Goal: Obtain resource: Obtain resource

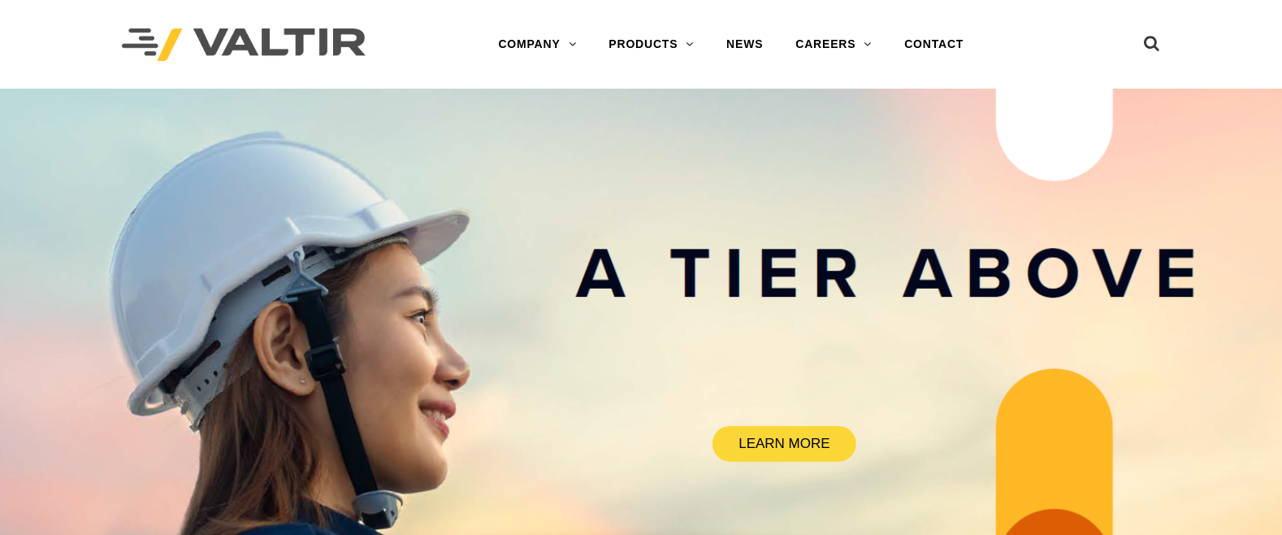
click at [525, 20] on div "Menu COMPANY ABOUT VALTIR OUR HISTORY RENTALS INTERNATIONAL PRODUCTS BARRICADES…" at bounding box center [731, 44] width 634 height 89
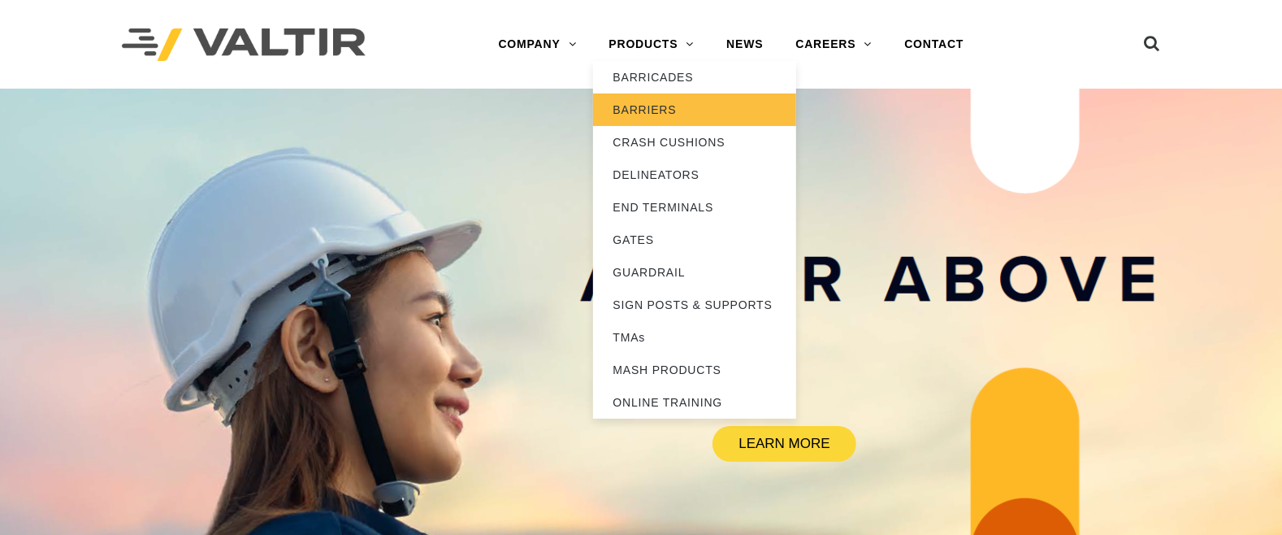
click at [653, 106] on link "BARRIERS" at bounding box center [694, 109] width 203 height 33
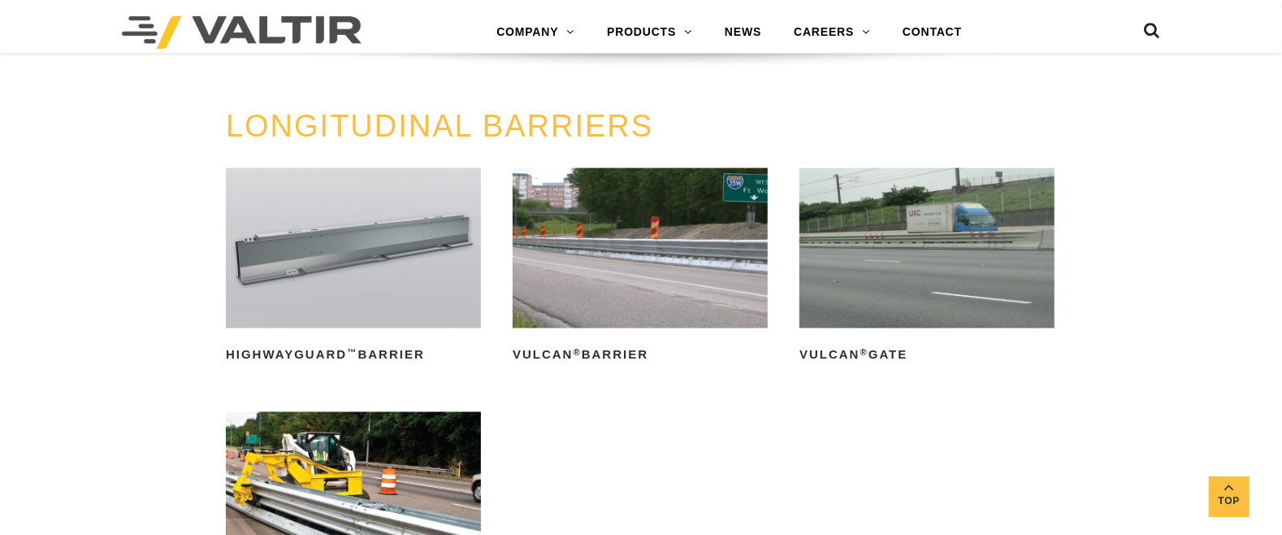
scroll to position [1340, 0]
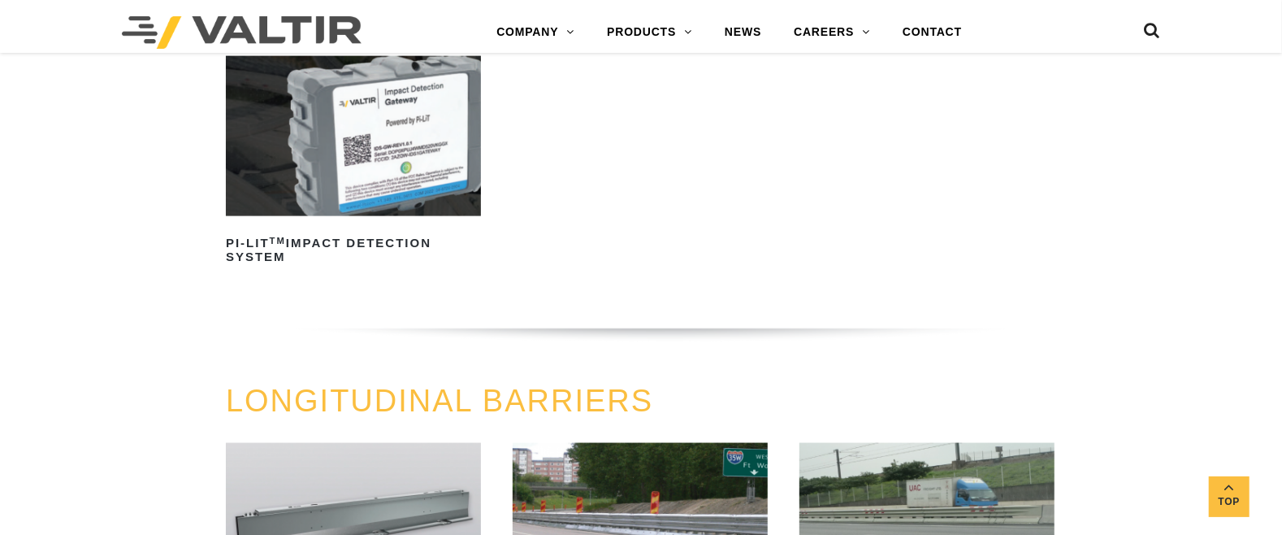
click at [1151, 25] on icon at bounding box center [1152, 35] width 16 height 24
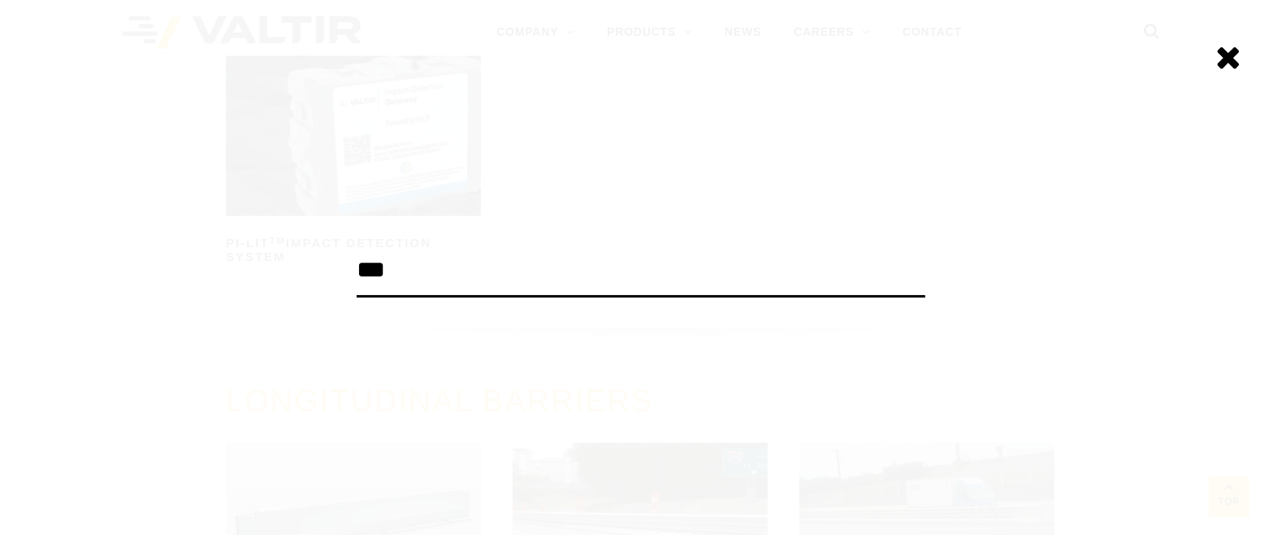
type input "***"
click input "******" at bounding box center [0, 0] width 0 height 0
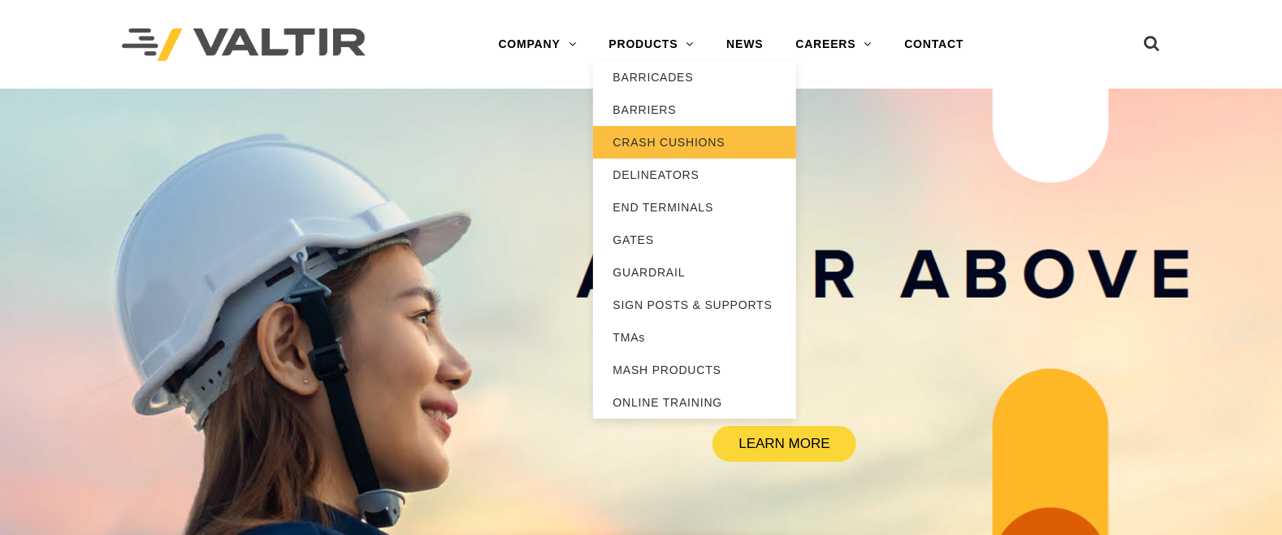
click at [665, 141] on link "CRASH CUSHIONS" at bounding box center [694, 142] width 203 height 33
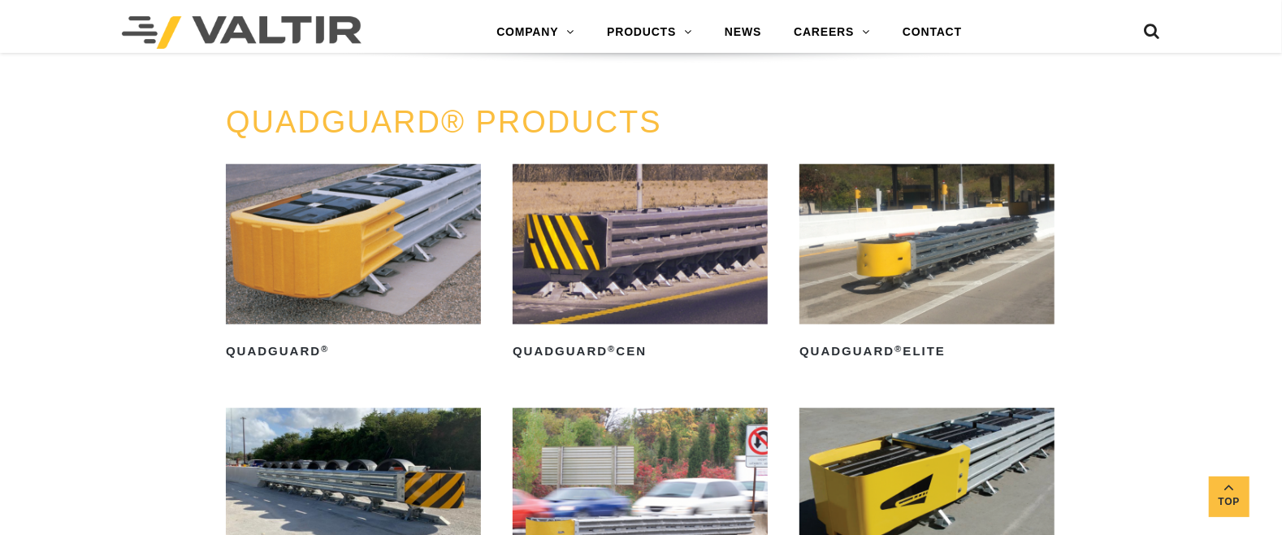
scroll to position [1097, 0]
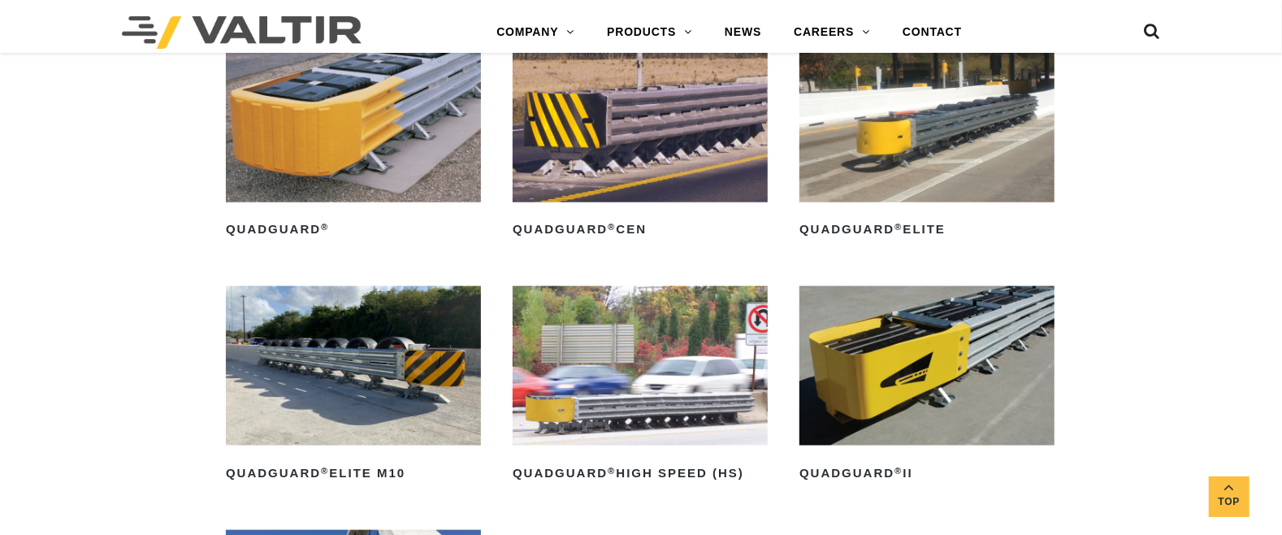
click at [900, 368] on img at bounding box center [927, 365] width 255 height 159
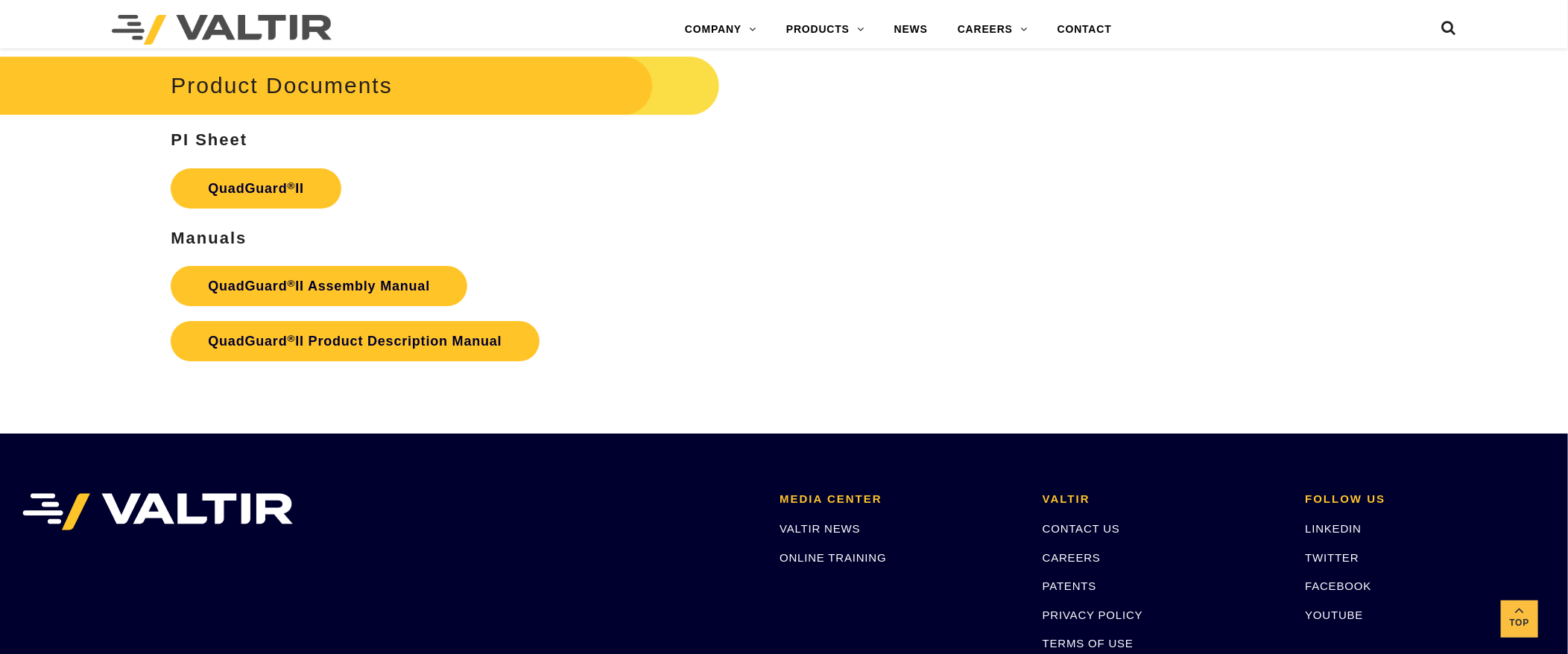
scroll to position [2965, 0]
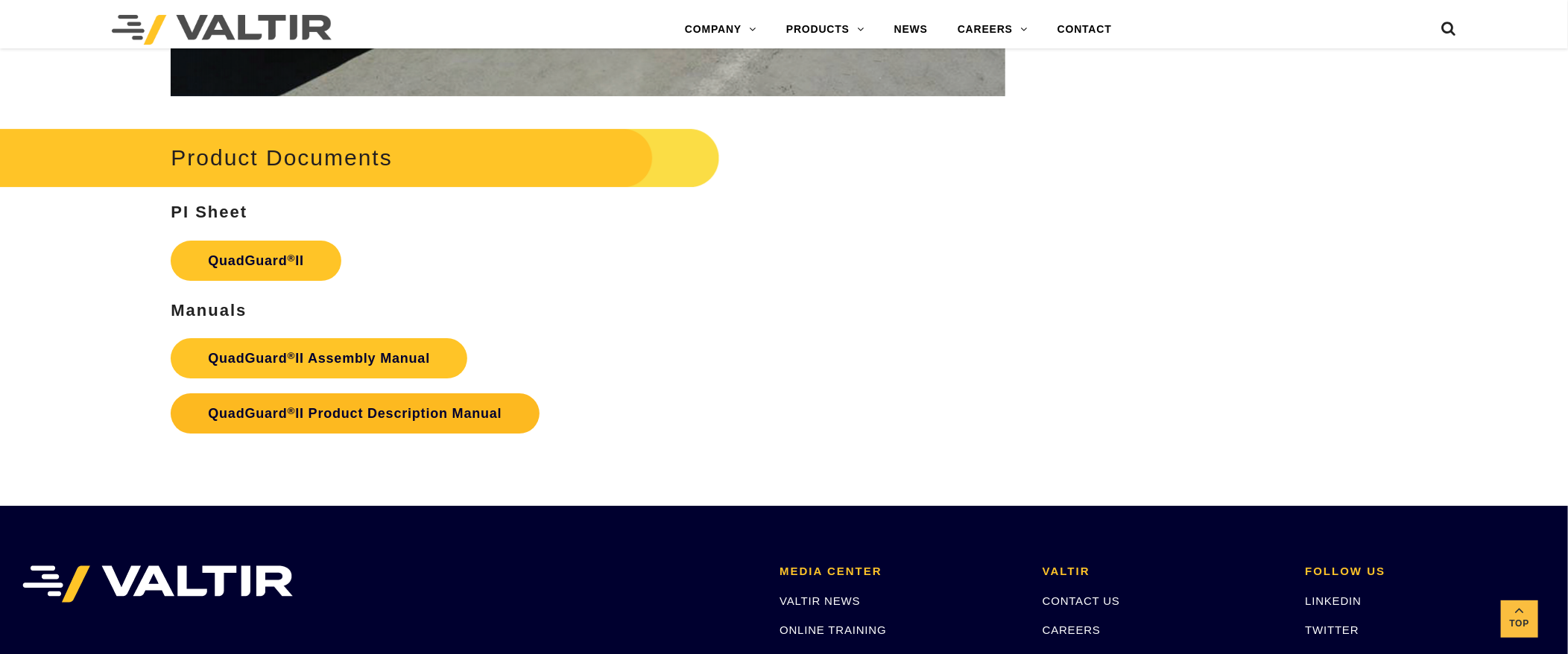
click at [380, 412] on strong "QuadGuard ® II Product Description Manual" at bounding box center [355, 414] width 293 height 15
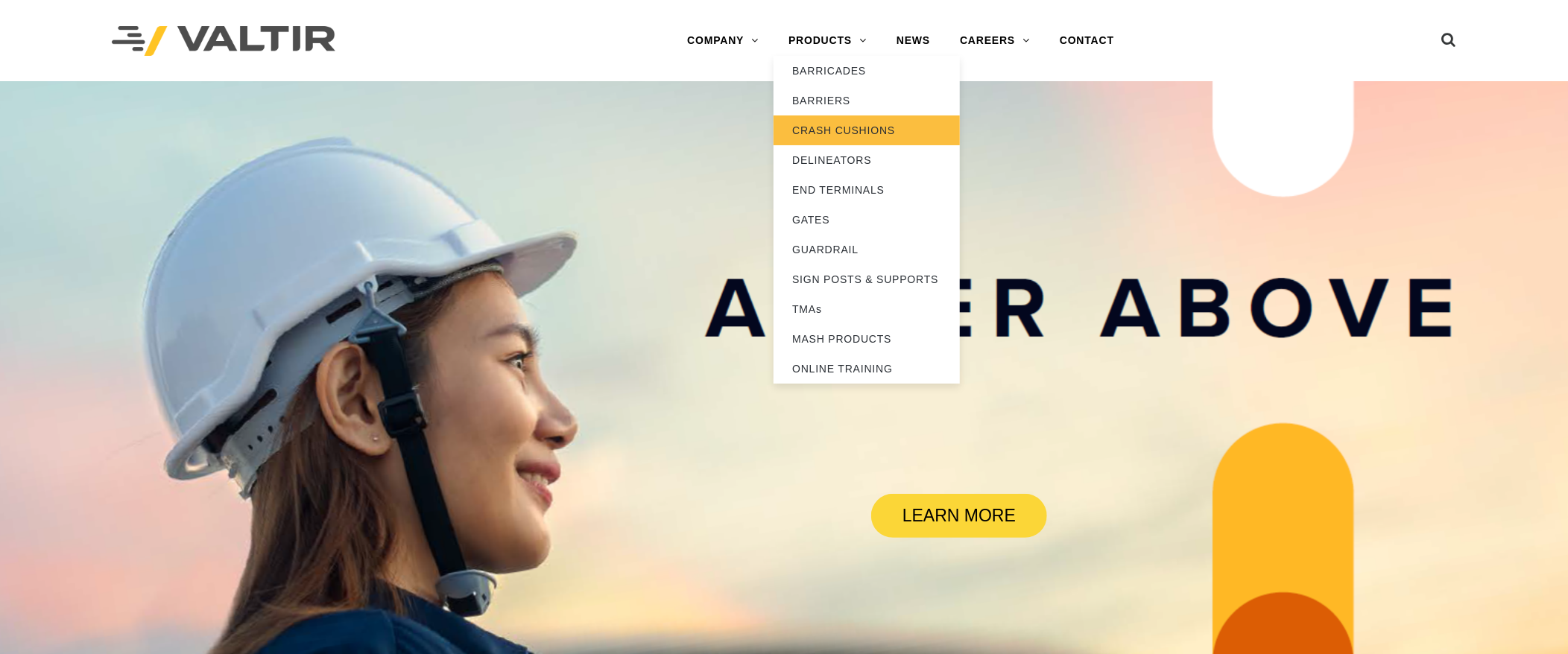
click at [845, 122] on link "CRASH CUSHIONS" at bounding box center [867, 130] width 186 height 30
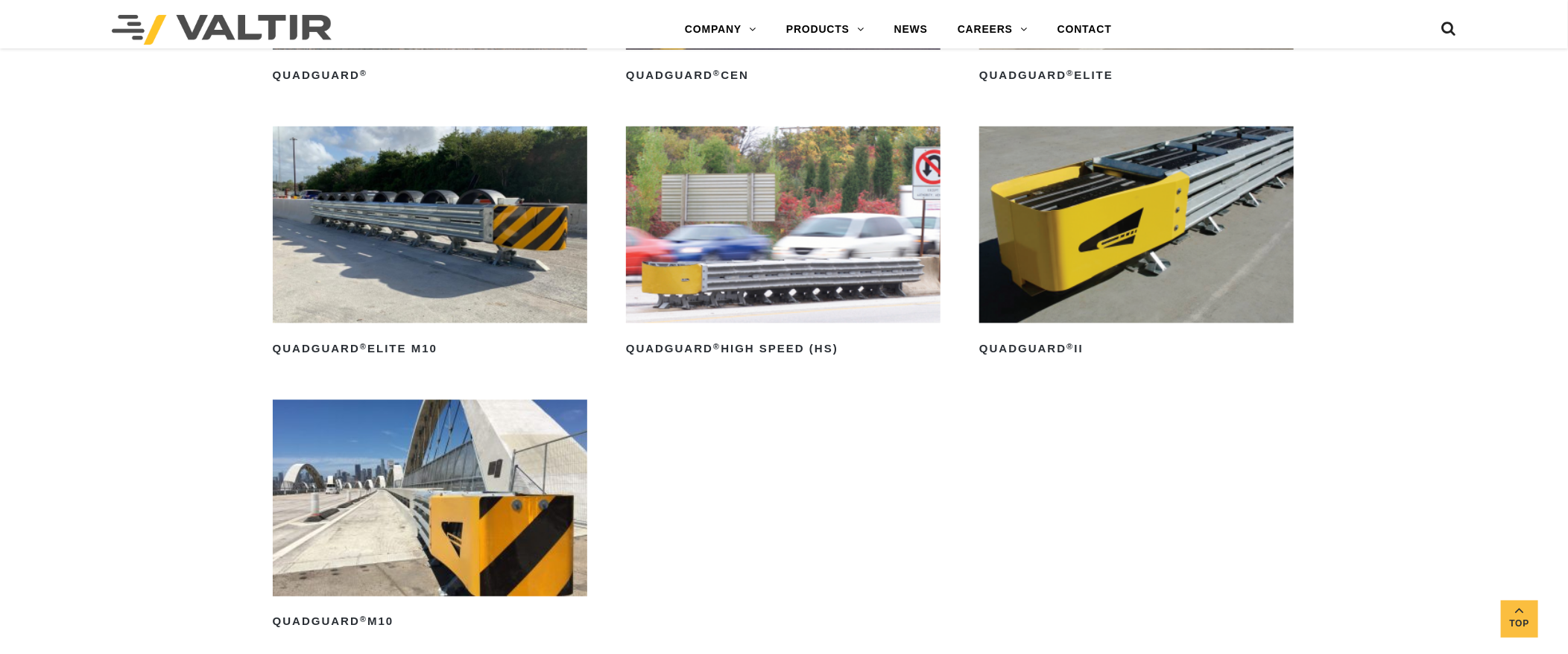
scroll to position [1341, 0]
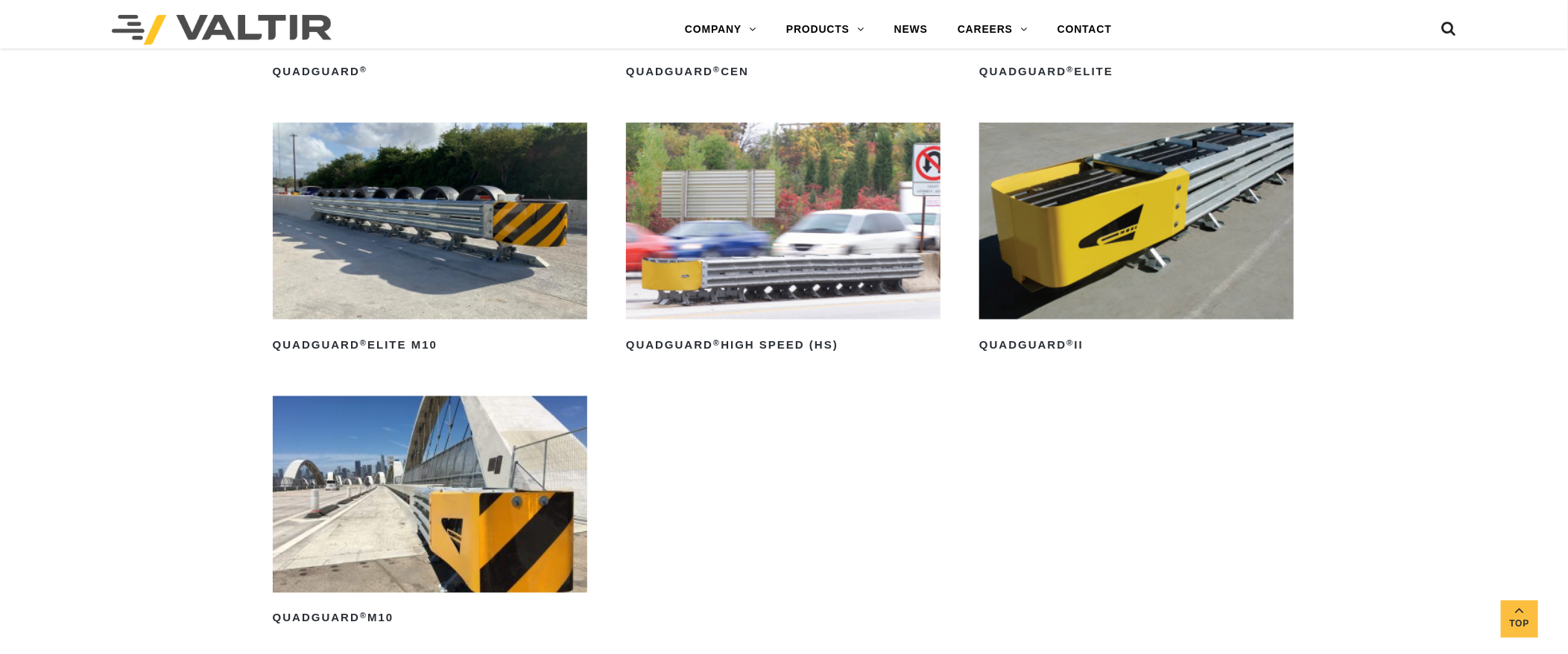
click at [750, 269] on img at bounding box center [783, 221] width 315 height 197
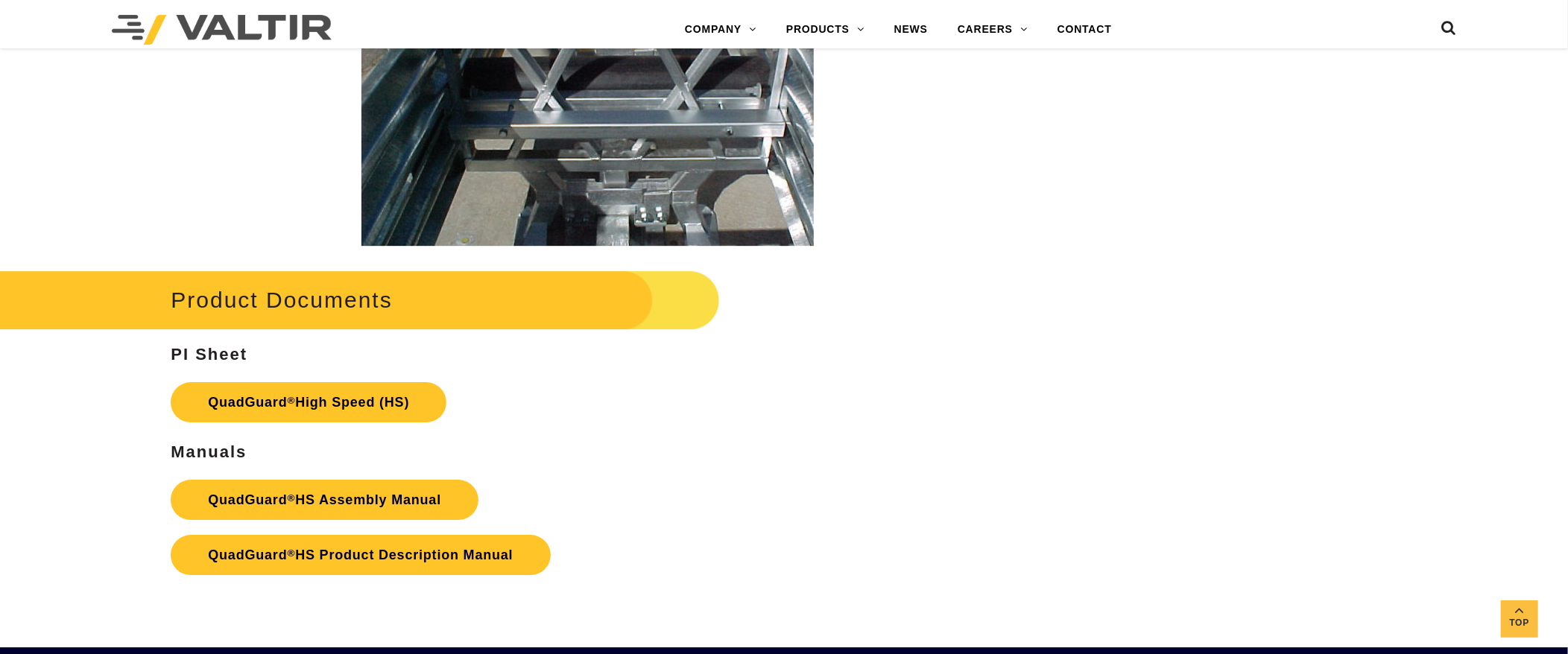
scroll to position [2981, 0]
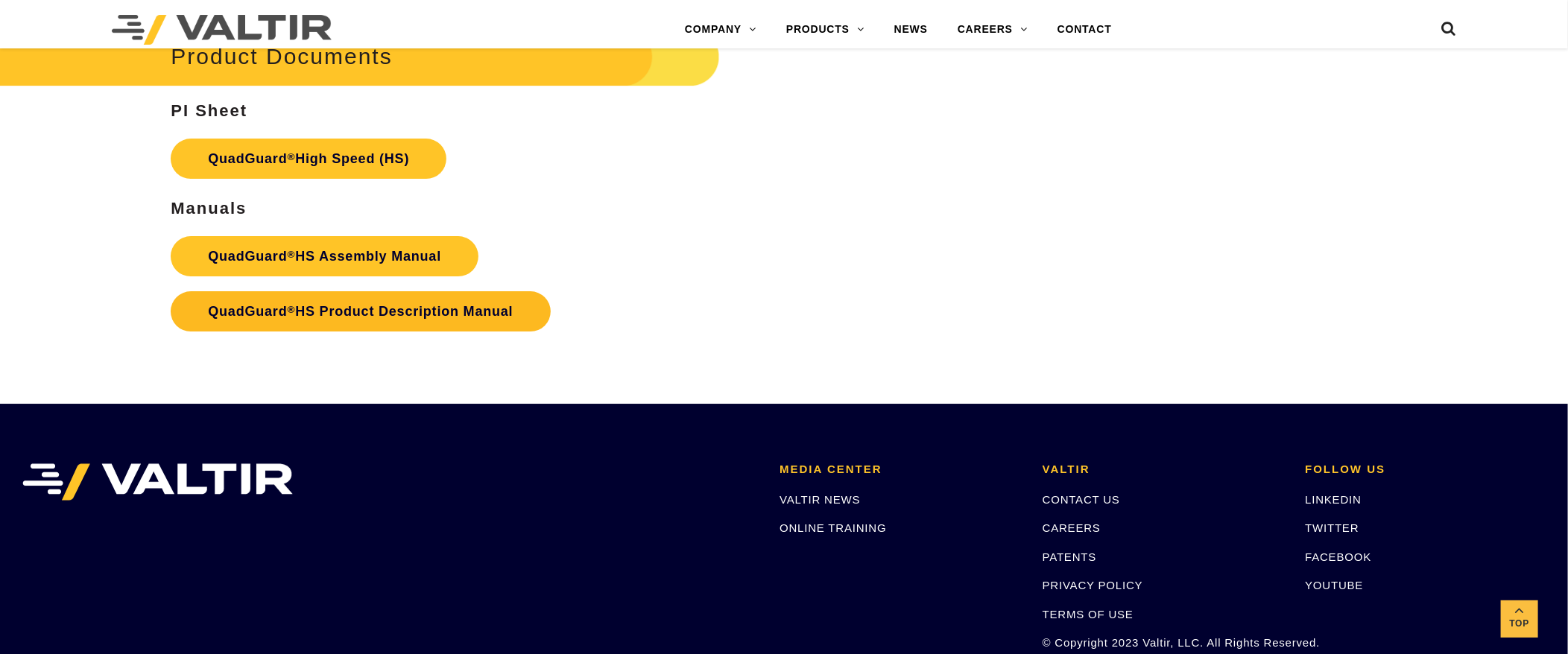
click at [380, 316] on link "QuadGuard ® HS Product Description Manual" at bounding box center [360, 312] width 380 height 40
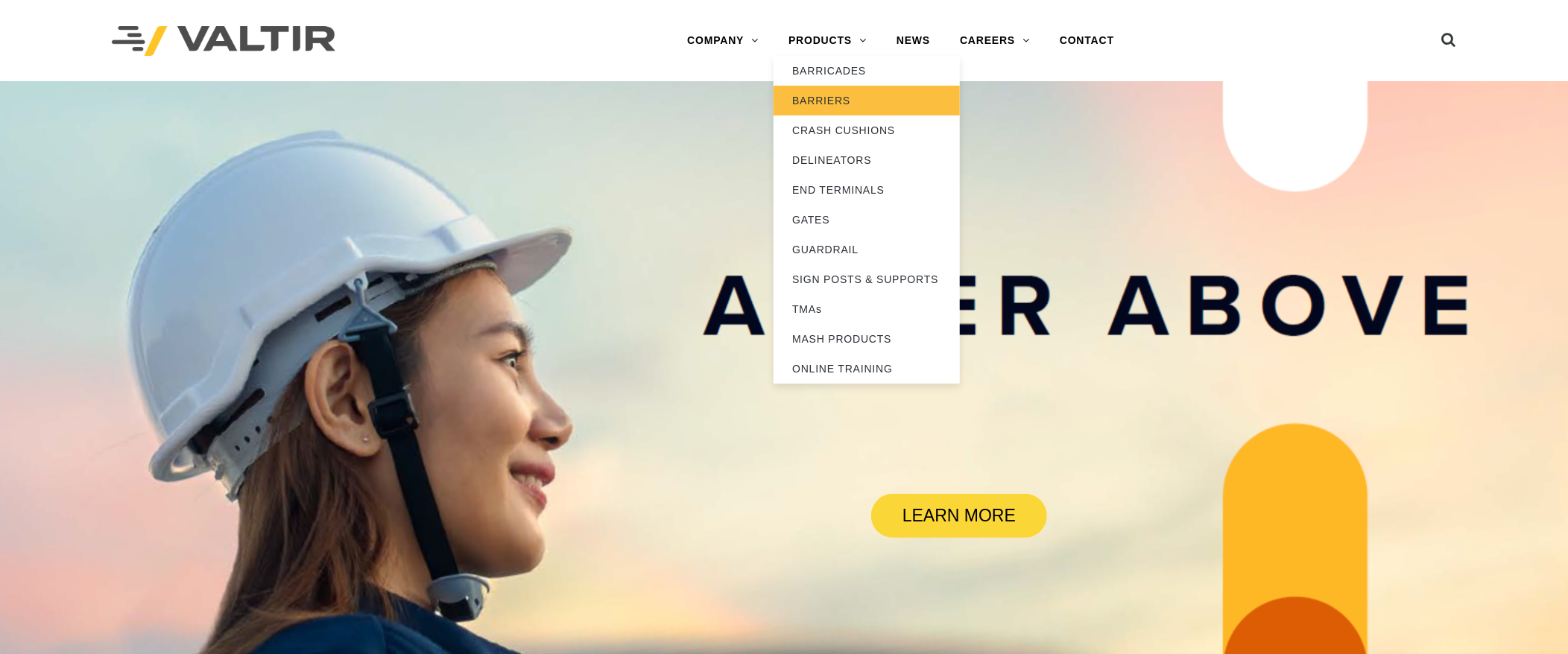
click at [841, 105] on link "BARRIERS" at bounding box center [867, 100] width 186 height 30
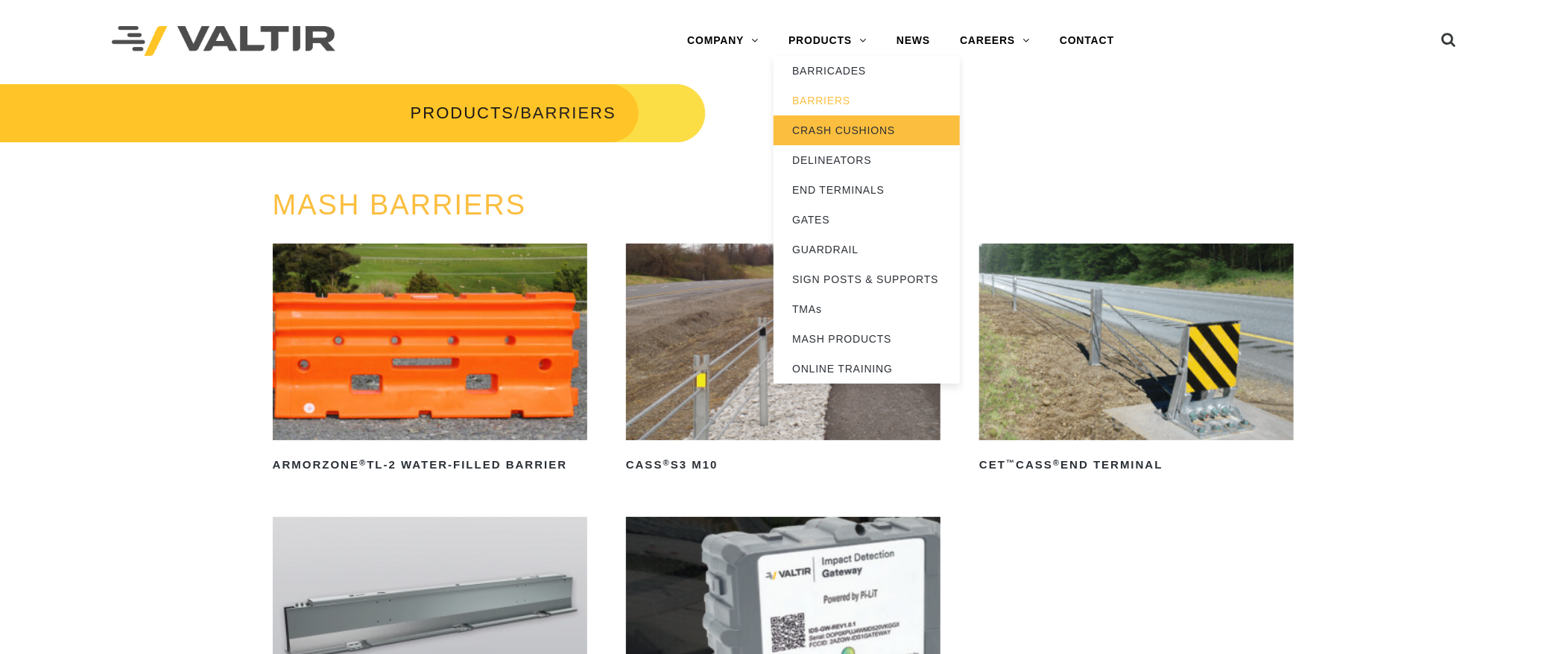
click at [844, 133] on link "CRASH CUSHIONS" at bounding box center [867, 130] width 186 height 30
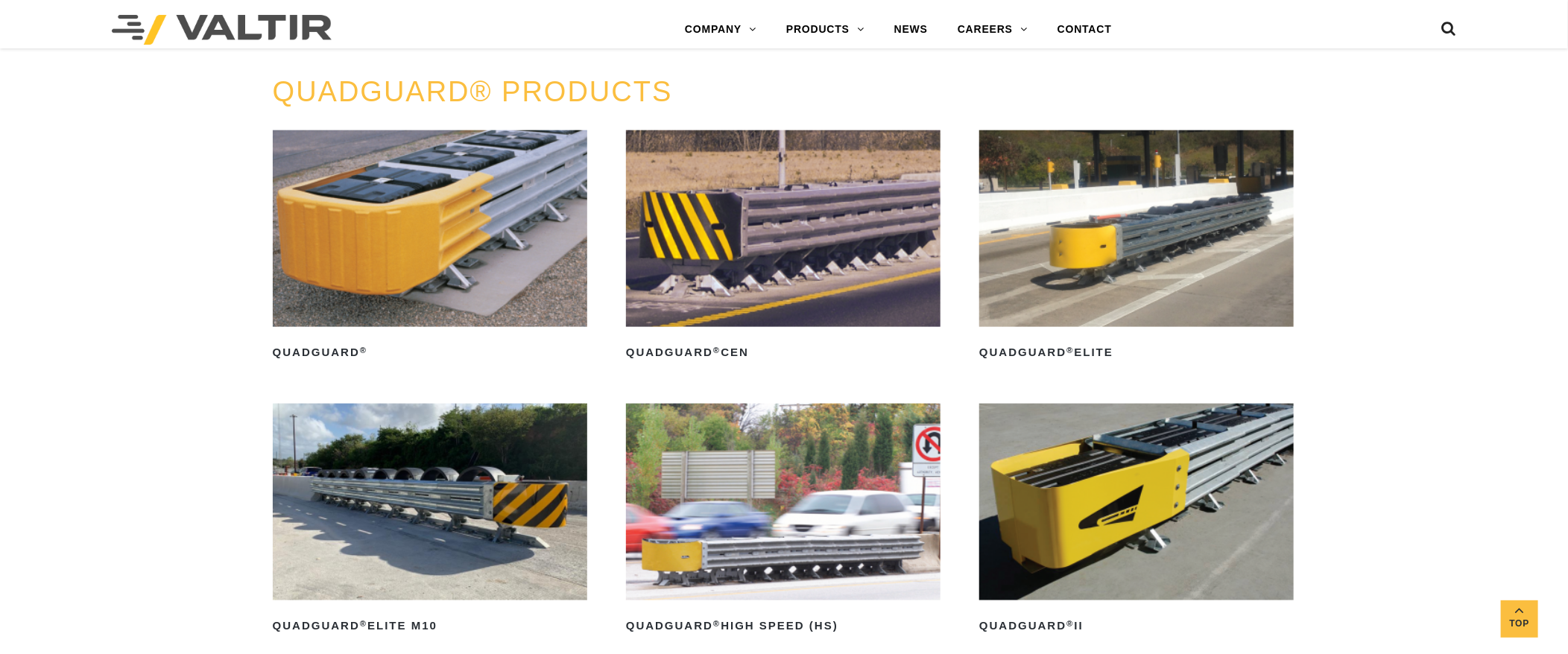
scroll to position [1341, 0]
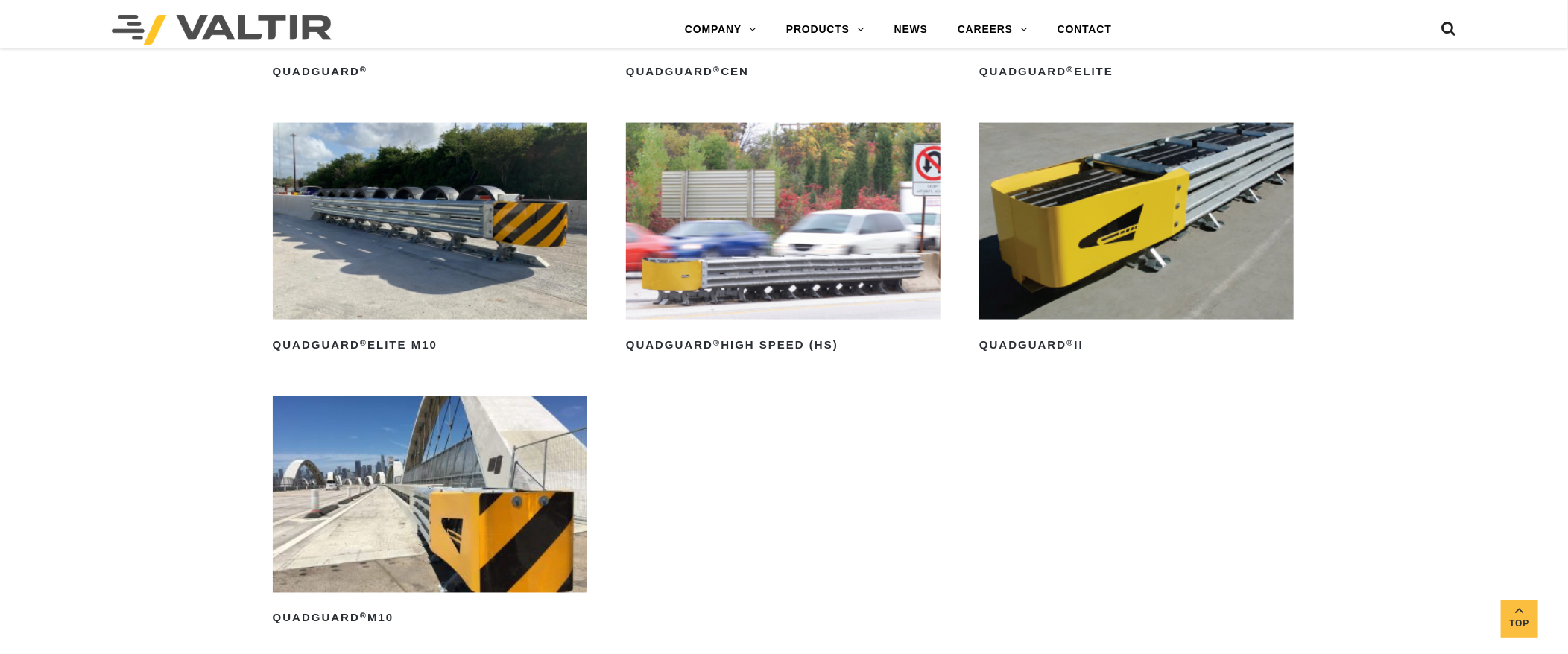
click at [860, 205] on img at bounding box center [783, 221] width 315 height 197
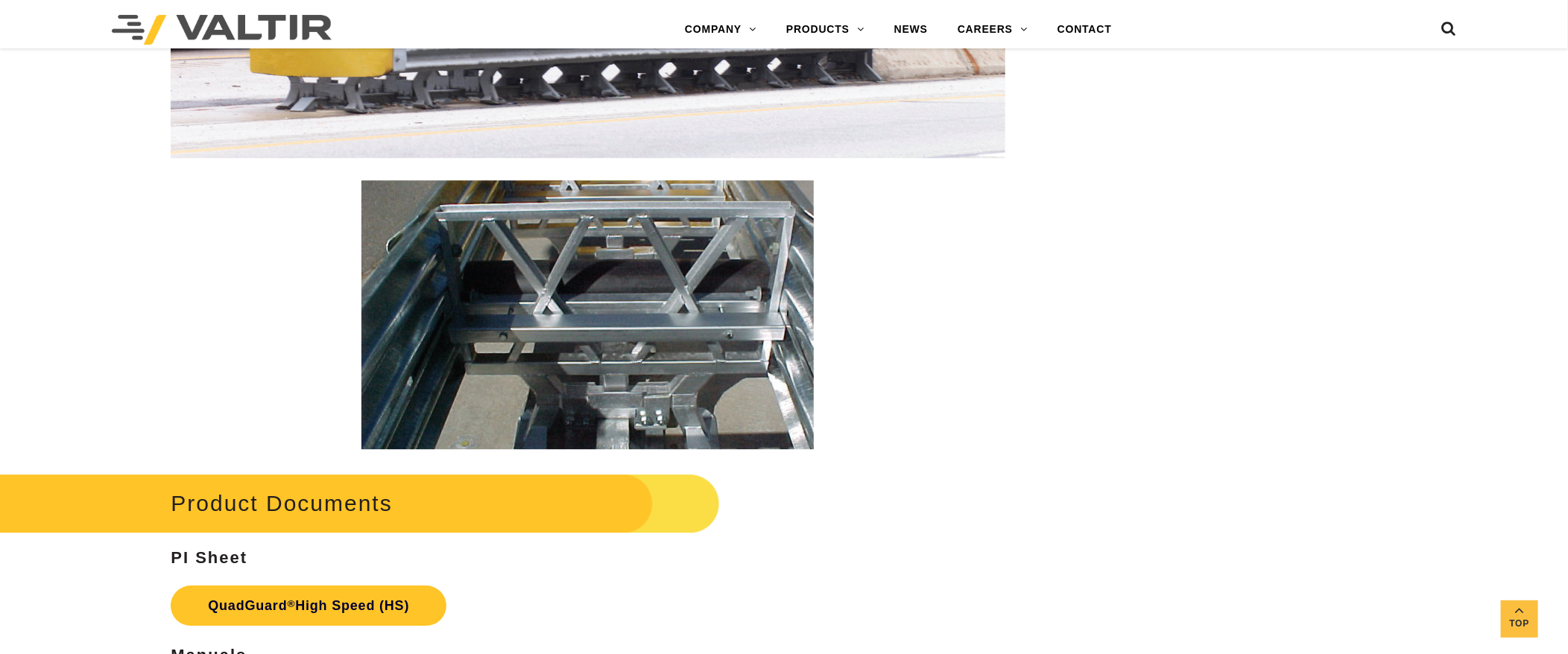
scroll to position [2832, 0]
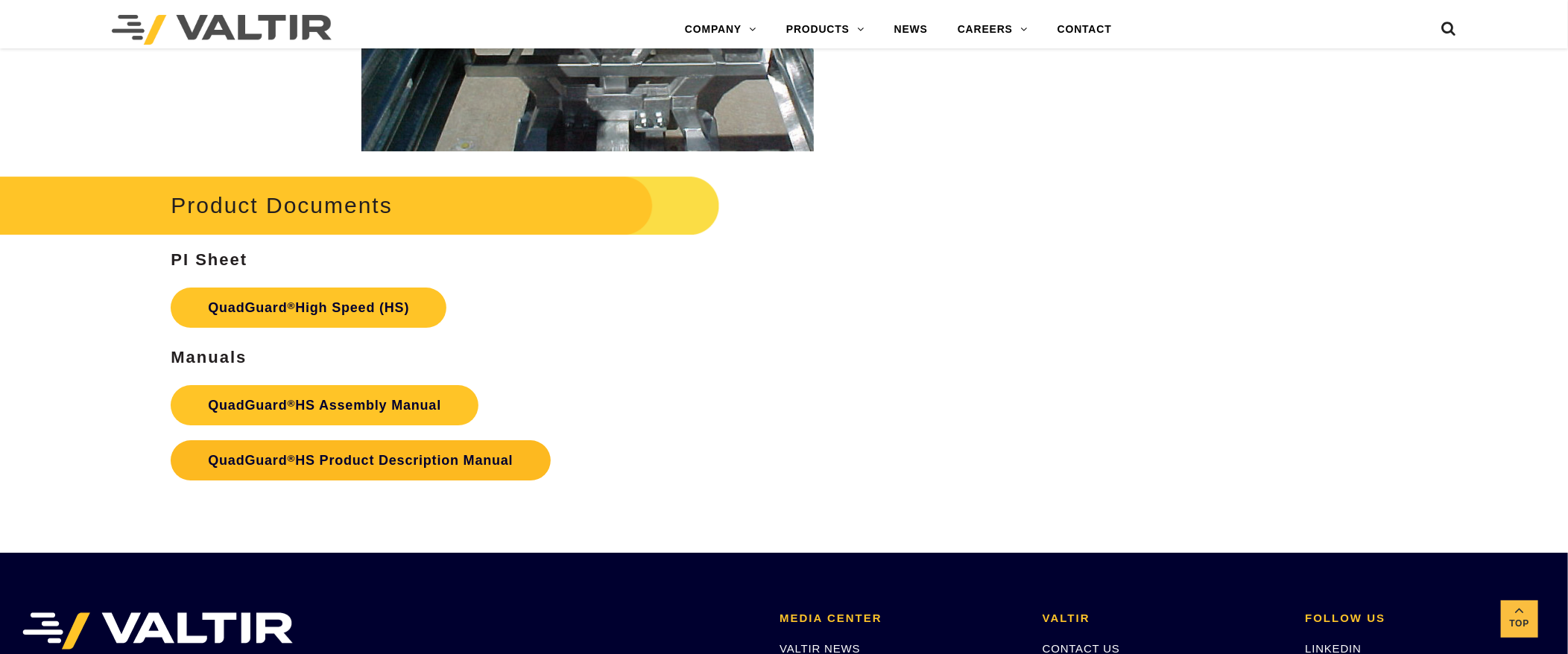
click at [356, 457] on link "QuadGuard ® HS Product Description Manual" at bounding box center [360, 460] width 380 height 40
